Goal: Information Seeking & Learning: Learn about a topic

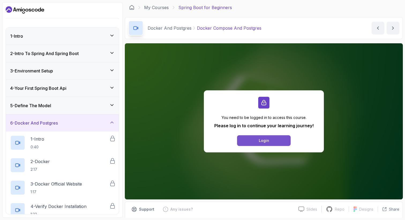
click at [257, 138] on button "Login" at bounding box center [264, 140] width 54 height 11
click at [274, 139] on button "Login" at bounding box center [264, 140] width 54 height 11
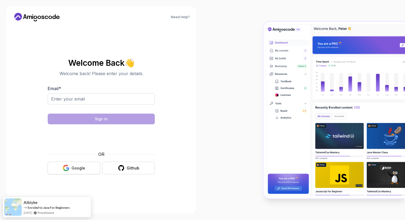
click at [74, 167] on div "Google" at bounding box center [78, 168] width 14 height 5
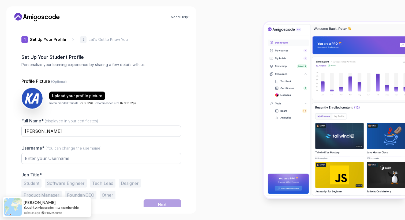
type input "luckyweasel0247d"
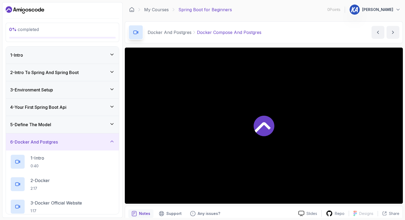
click at [109, 139] on div "6 - Docker And Postgres" at bounding box center [62, 142] width 104 height 6
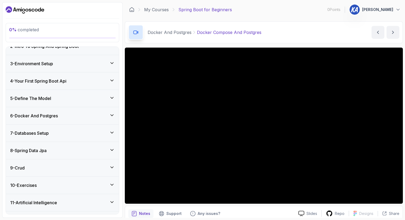
click at [87, 133] on div "7 - Databases Setup" at bounding box center [62, 133] width 104 height 6
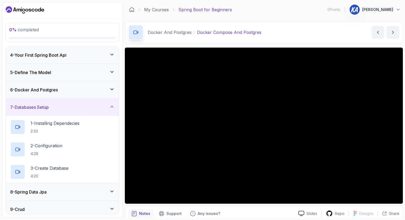
scroll to position [53, 0]
click at [68, 142] on div "2 - Configuration 4:26" at bounding box center [62, 149] width 104 height 15
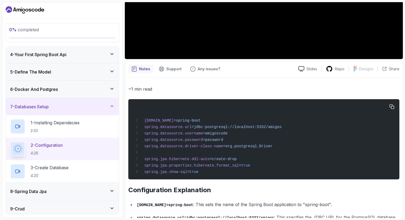
scroll to position [147, 0]
